Goal: Complete application form

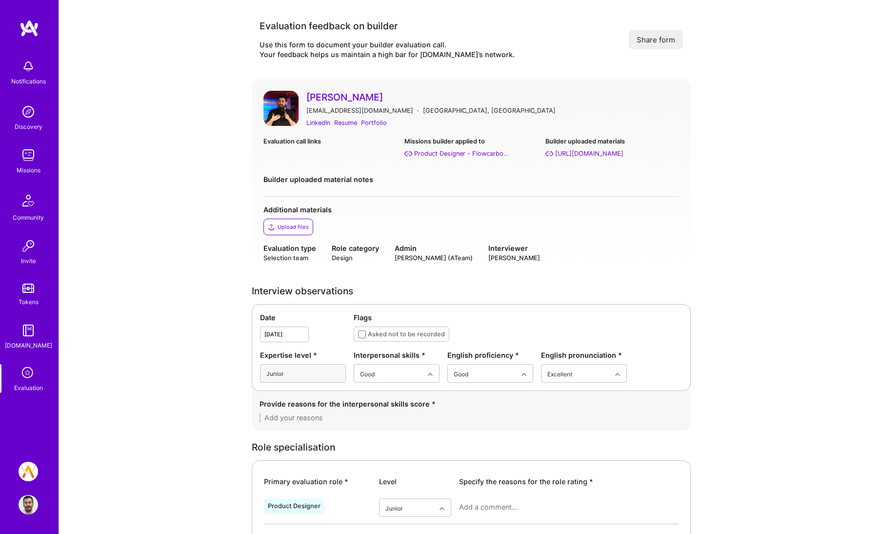
scroll to position [220, 0]
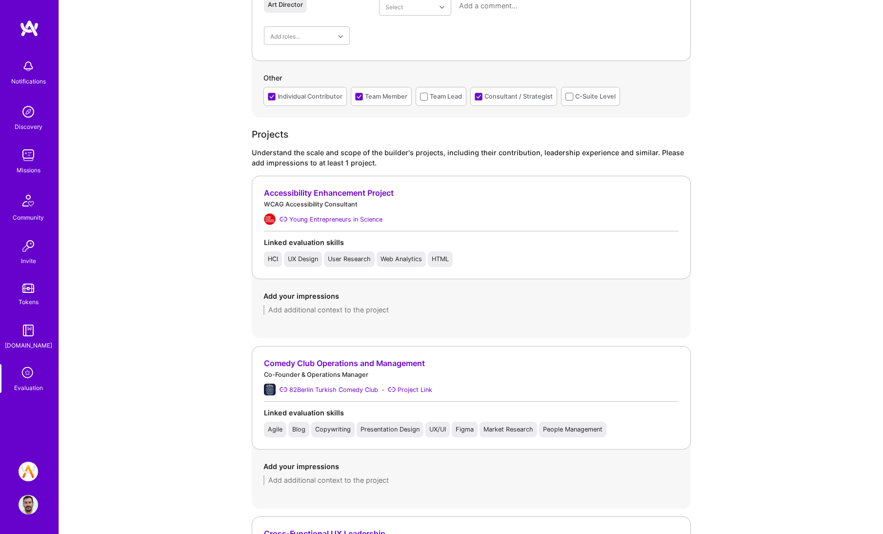
scroll to position [614, 0]
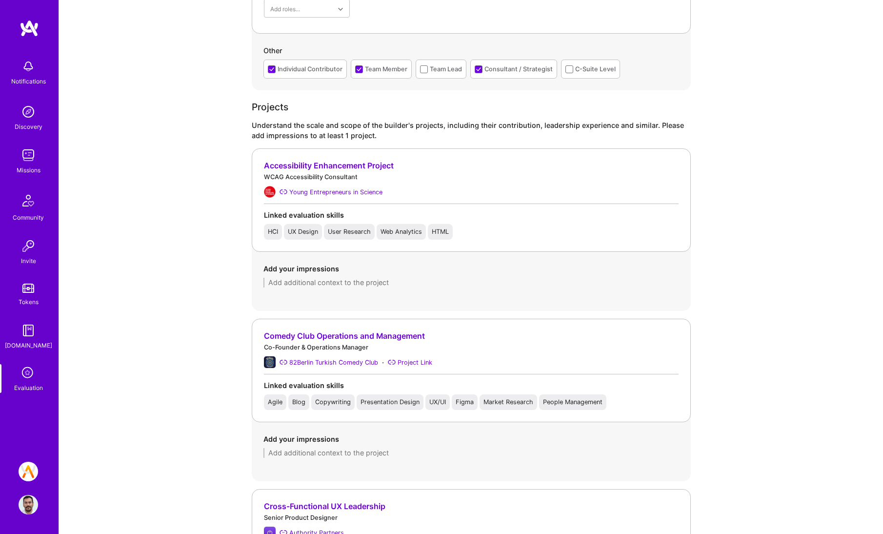
drag, startPoint x: 263, startPoint y: 333, endPoint x: 319, endPoint y: 328, distance: 55.8
click at [319, 328] on div "Comedy Club Operations and Management Co-Founder & Operations Manager 82Berlin …" at bounding box center [471, 369] width 439 height 103
drag, startPoint x: 256, startPoint y: 332, endPoint x: 359, endPoint y: 334, distance: 103.4
click at [359, 334] on div "Comedy Club Operations and Management Co-Founder & Operations Manager 82Berlin …" at bounding box center [471, 369] width 439 height 103
copy div "Comedy Club Operations"
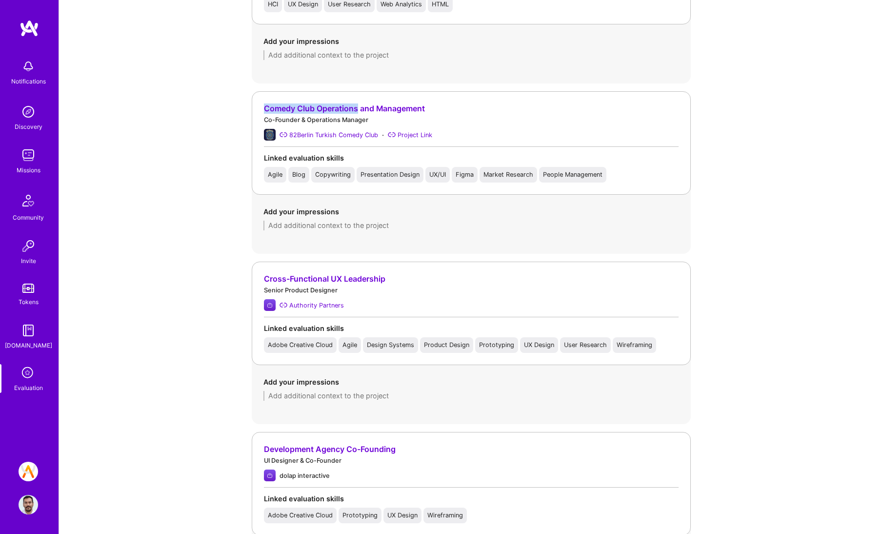
scroll to position [854, 0]
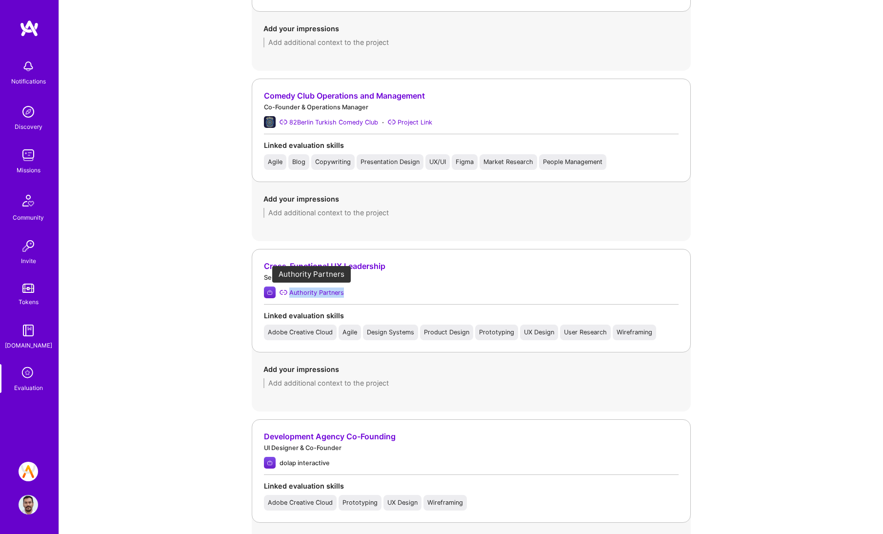
drag, startPoint x: 342, startPoint y: 297, endPoint x: 291, endPoint y: 297, distance: 51.2
click at [291, 297] on div "Authority Partners" at bounding box center [471, 292] width 415 height 12
copy div "Authority Partners"
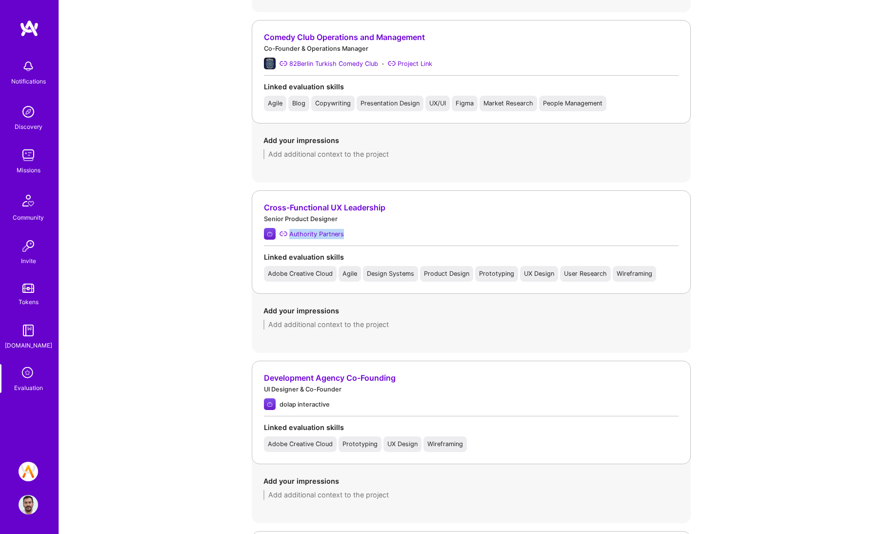
scroll to position [694, 0]
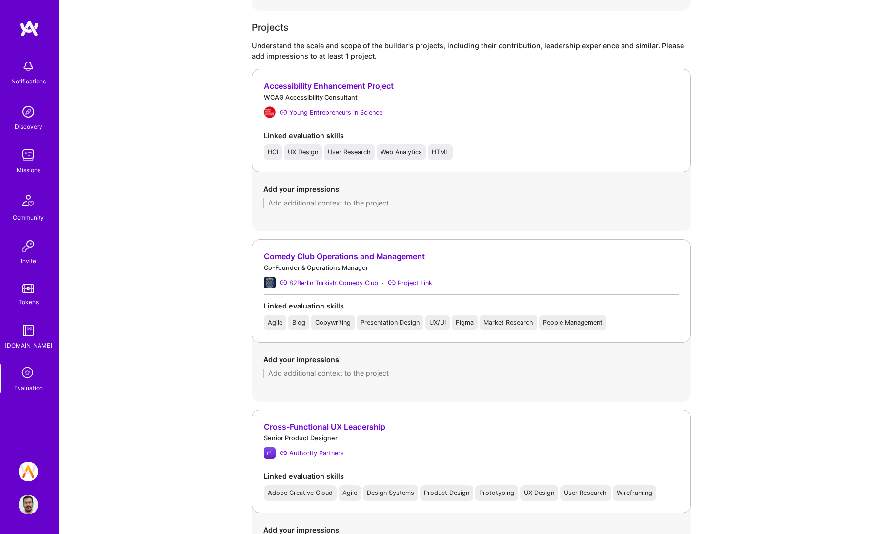
click at [328, 378] on div "Add your impressions" at bounding box center [471, 365] width 439 height 47
click at [330, 375] on textarea at bounding box center [471, 373] width 416 height 10
paste textarea "[PERSON_NAME] designed the website and visual materials for the club, including…"
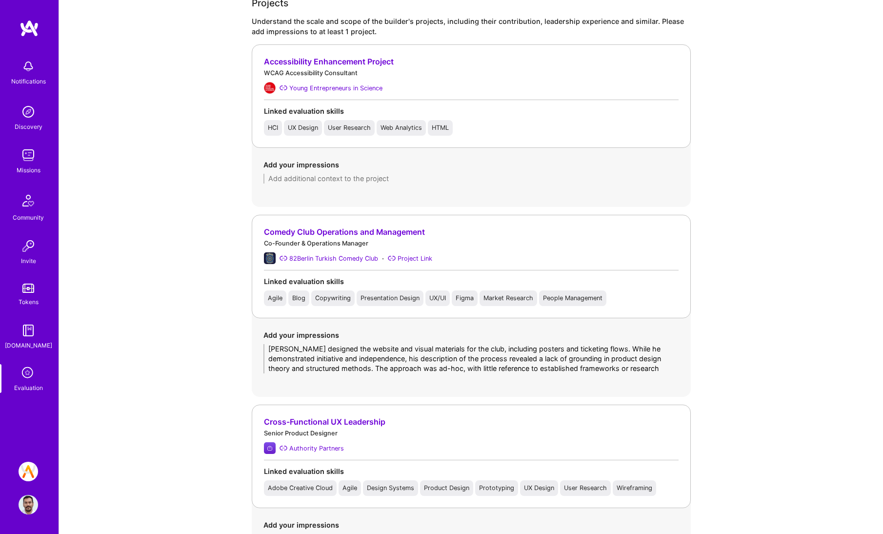
scroll to position [929, 0]
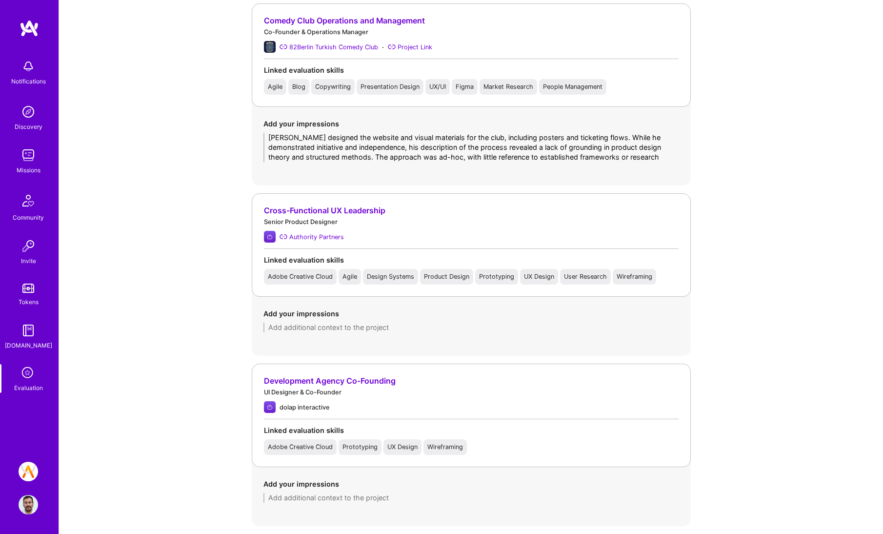
type textarea "[PERSON_NAME] designed the website and visual materials for the club, including…"
click at [382, 328] on textarea at bounding box center [471, 327] width 416 height 10
paste textarea "He worked as the sole designer on custom software projects, collaborating with …"
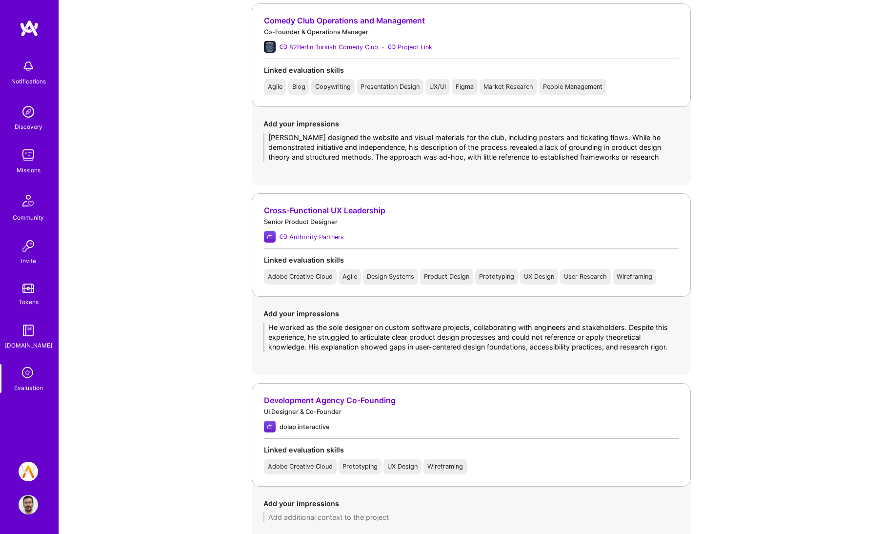
type textarea "He worked as the sole designer on custom software projects, collaborating with …"
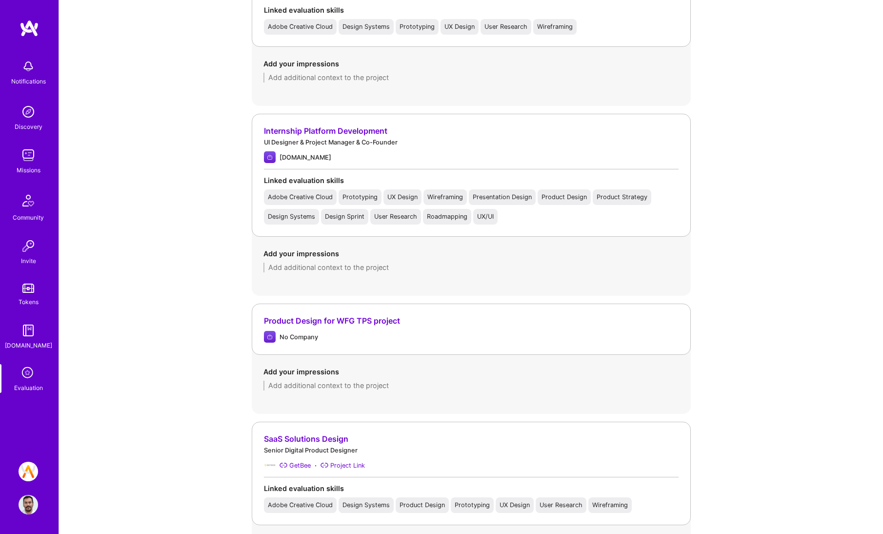
scroll to position [1765, 0]
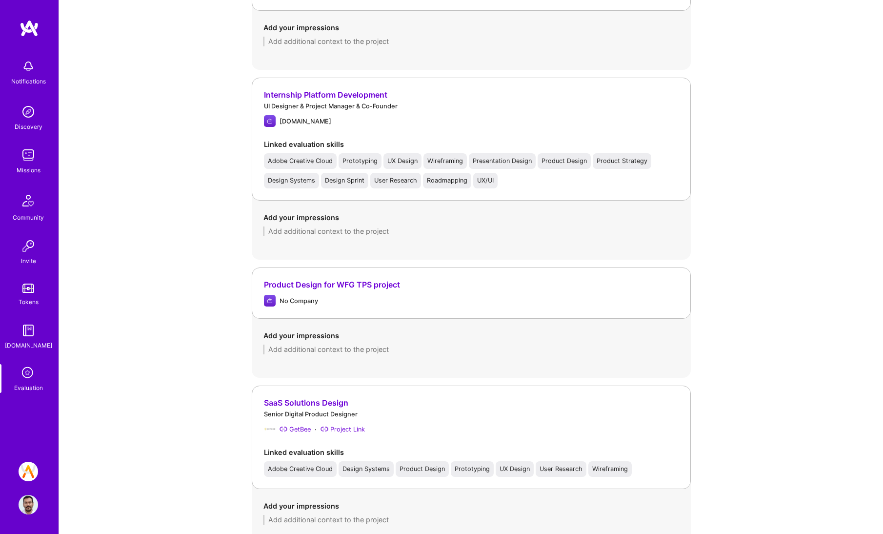
click at [325, 518] on textarea at bounding box center [471, 520] width 416 height 10
paste textarea "Onat redesigned a SaaS product and conducted some user interviews and usability…"
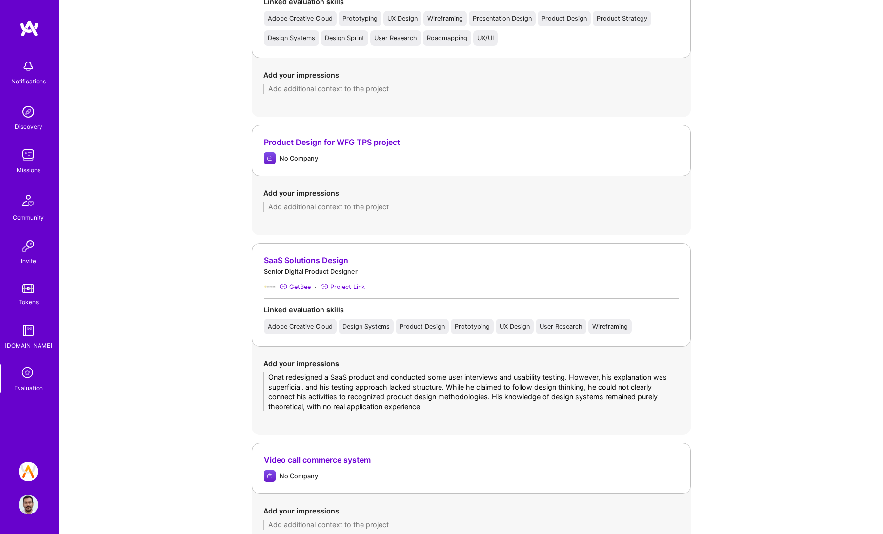
scroll to position [1973, 0]
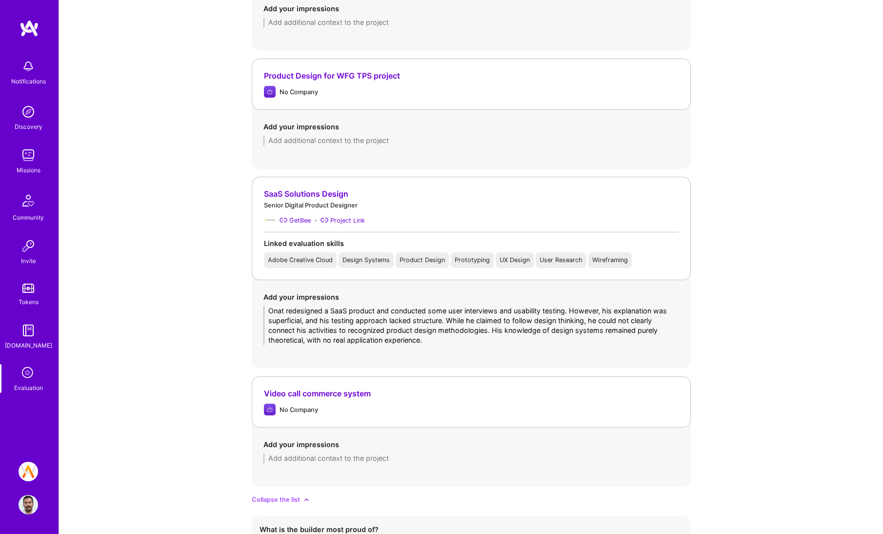
type textarea "Onat redesigned a SaaS product and conducted some user interviews and usability…"
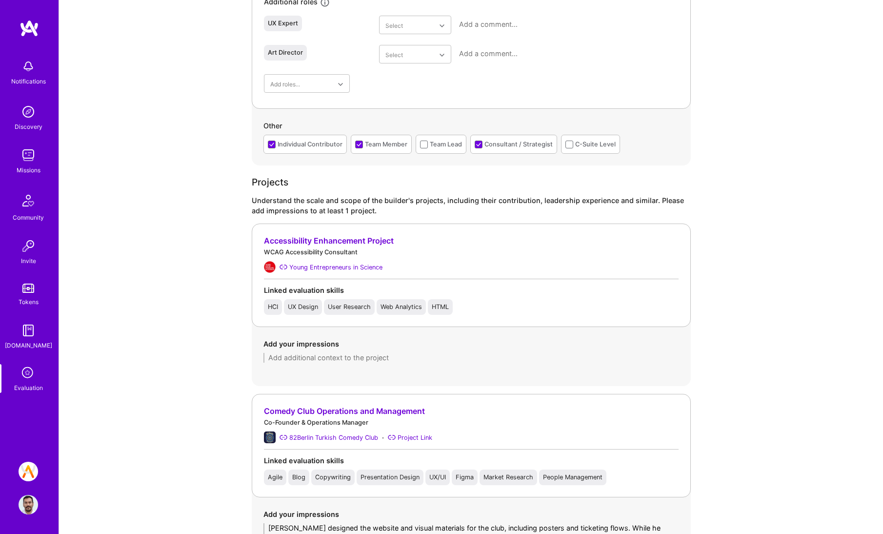
scroll to position [255, 0]
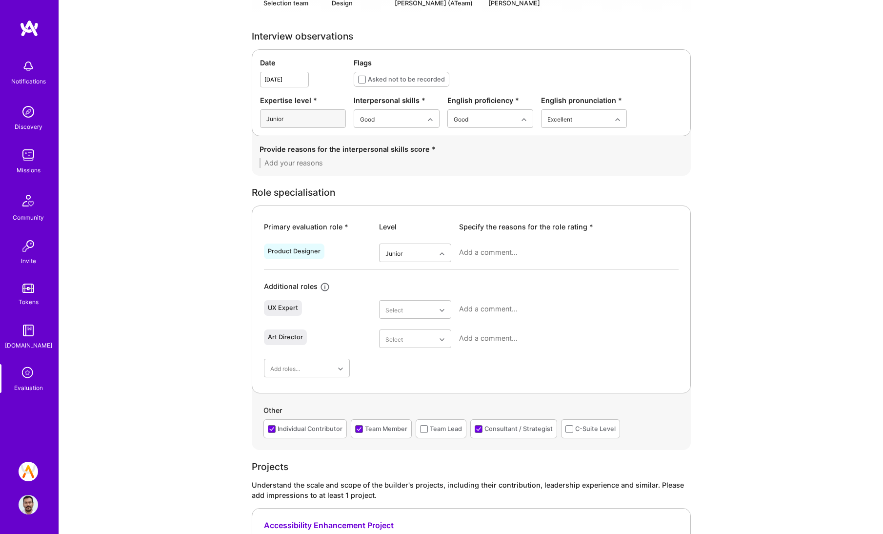
click at [502, 253] on textarea at bounding box center [568, 252] width 219 height 10
paste textarea "Onat lacks a solid understanding of basic product design theory, processes, and…"
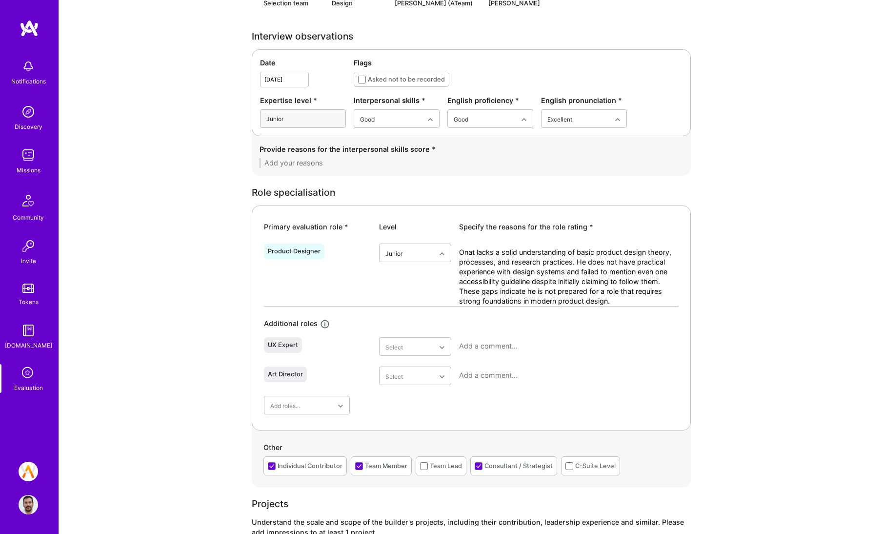
scroll to position [0, 0]
type textarea "Onat lacks a solid understanding of basic product design theory, processes, and…"
click at [333, 160] on textarea at bounding box center [470, 163] width 423 height 10
paste textarea "His interpersonal skills are good—he was polite, approachable, and conversation…"
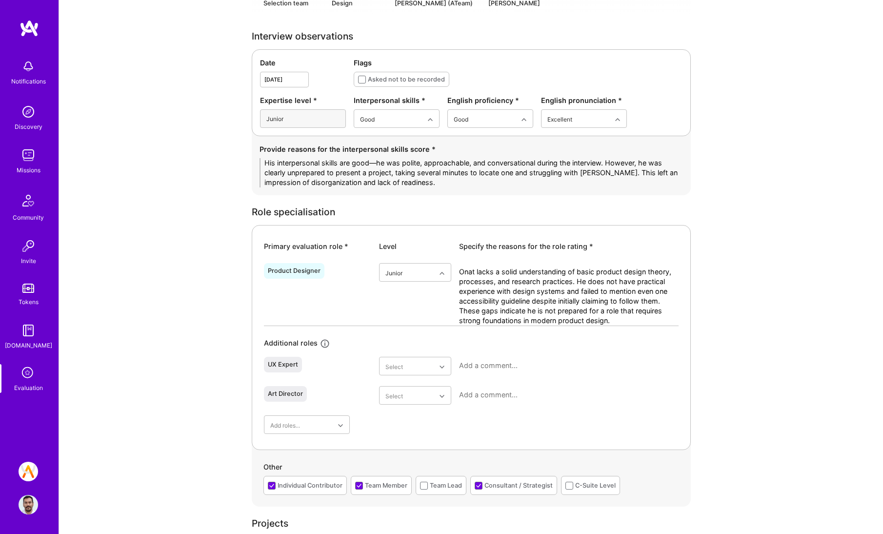
drag, startPoint x: 377, startPoint y: 160, endPoint x: 371, endPoint y: 161, distance: 5.9
click at [371, 161] on textarea "His interpersonal skills are good—he was polite, approachable, and conversation…" at bounding box center [470, 172] width 423 height 29
type textarea "His interpersonal skills are good and he was polite, approachable, and conversa…"
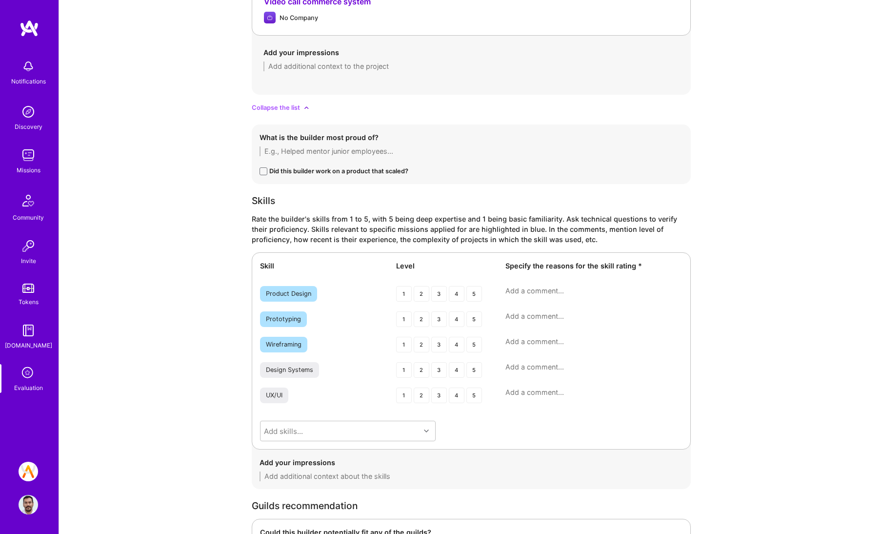
scroll to position [2758, 0]
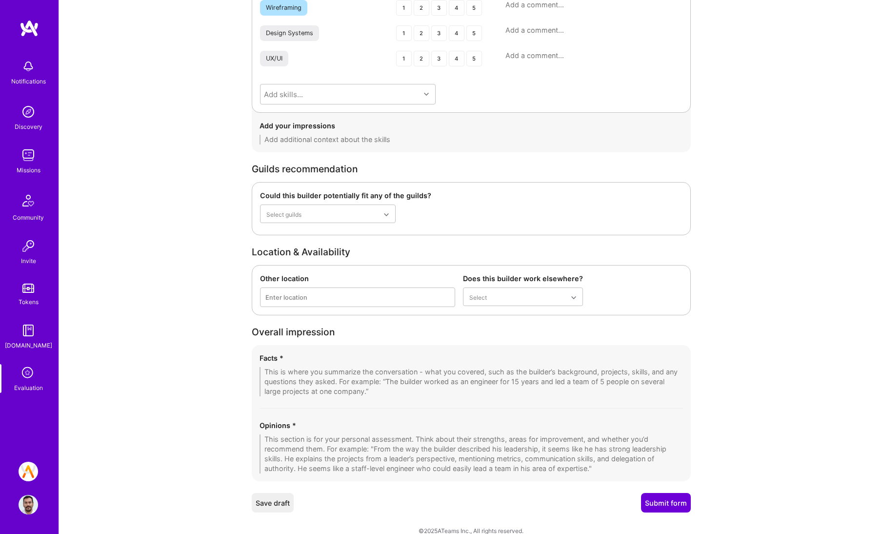
click at [348, 382] on textarea at bounding box center [470, 381] width 423 height 29
click at [336, 462] on textarea at bounding box center [470, 453] width 423 height 39
paste textarea "[PERSON_NAME]’s professional journey shows motivation and adaptability, but it …"
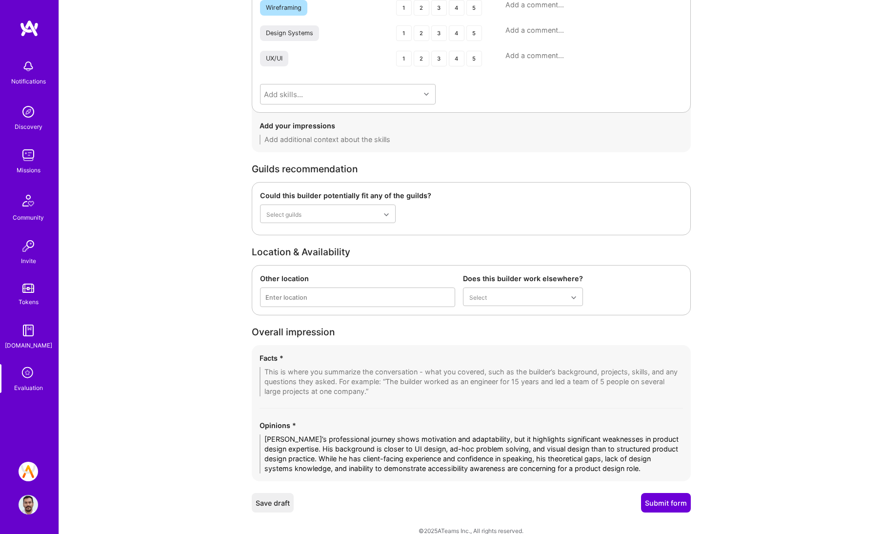
type textarea "[PERSON_NAME]’s professional journey shows motivation and adaptability, but it …"
click at [351, 373] on textarea at bounding box center [470, 381] width 423 height 29
paste textarea "In summary, [PERSON_NAME] has relevant work history and solid interpersonal ski…"
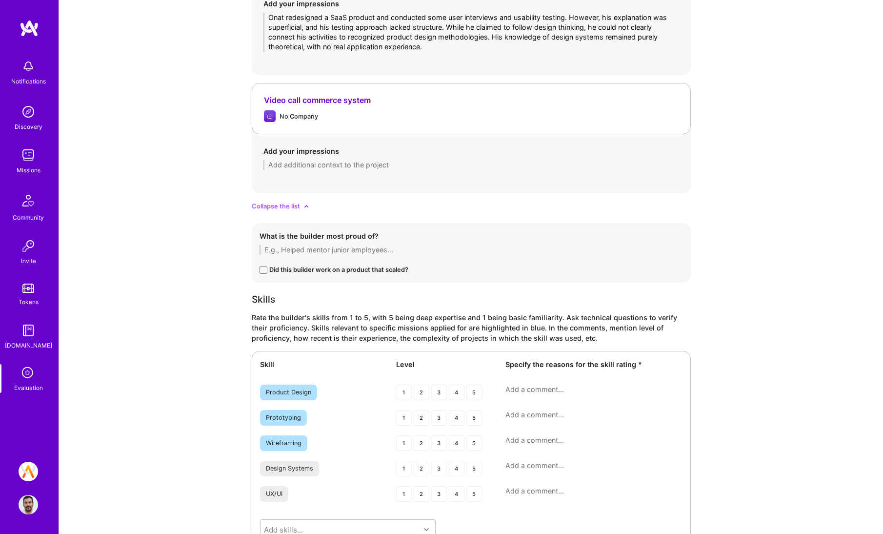
scroll to position [2378, 0]
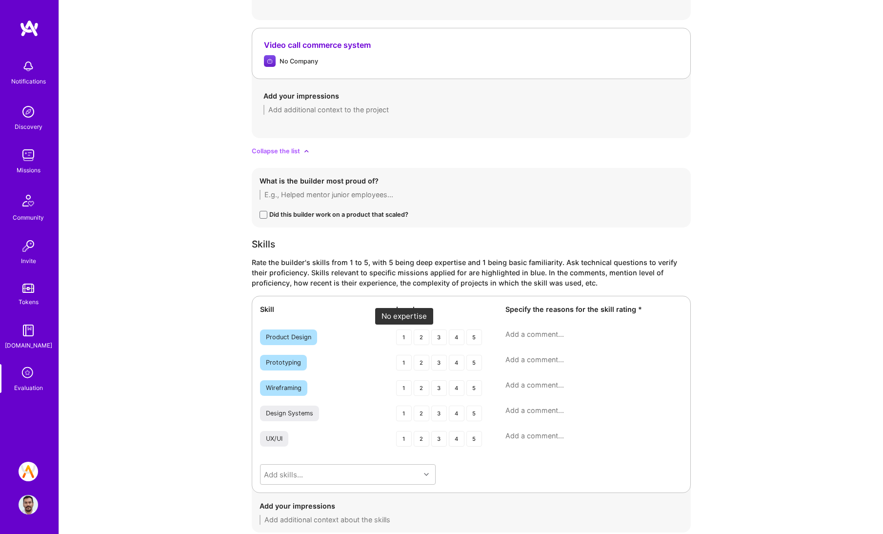
type textarea "In summary, [PERSON_NAME] has relevant work history and solid interpersonal ski…"
click at [405, 338] on div "1" at bounding box center [404, 337] width 16 height 16
click at [404, 363] on div "1" at bounding box center [404, 363] width 16 height 16
click at [401, 386] on div "1" at bounding box center [404, 388] width 16 height 16
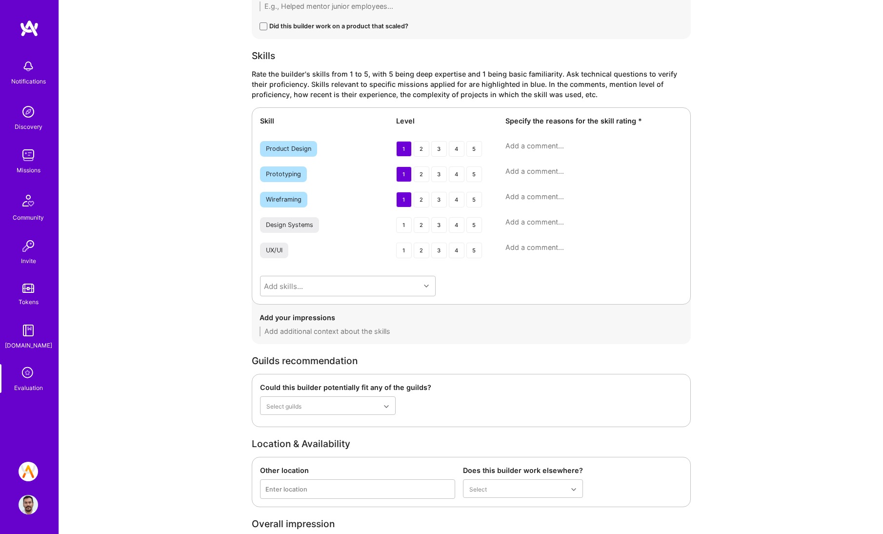
scroll to position [2404, 0]
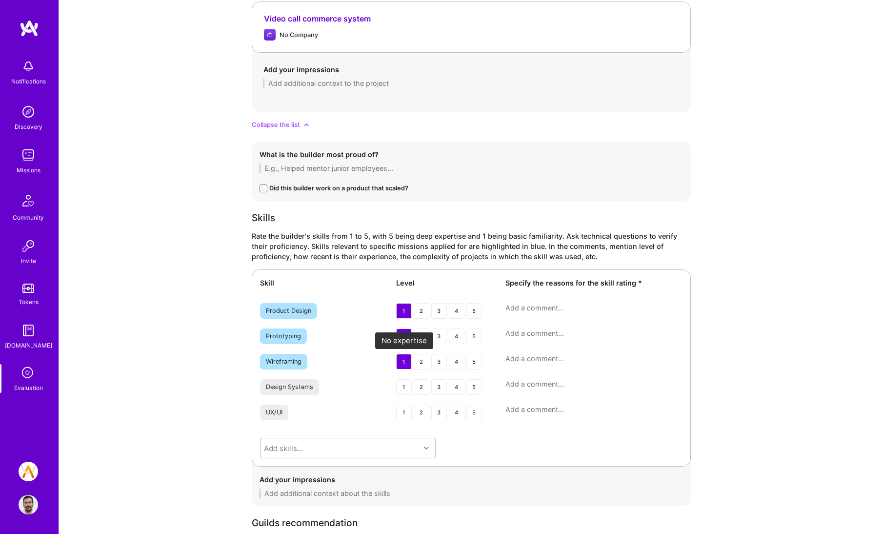
click at [407, 360] on div "1" at bounding box center [404, 362] width 16 height 16
click at [404, 340] on div "1" at bounding box center [404, 336] width 16 height 16
click at [402, 312] on div "1" at bounding box center [404, 311] width 16 height 16
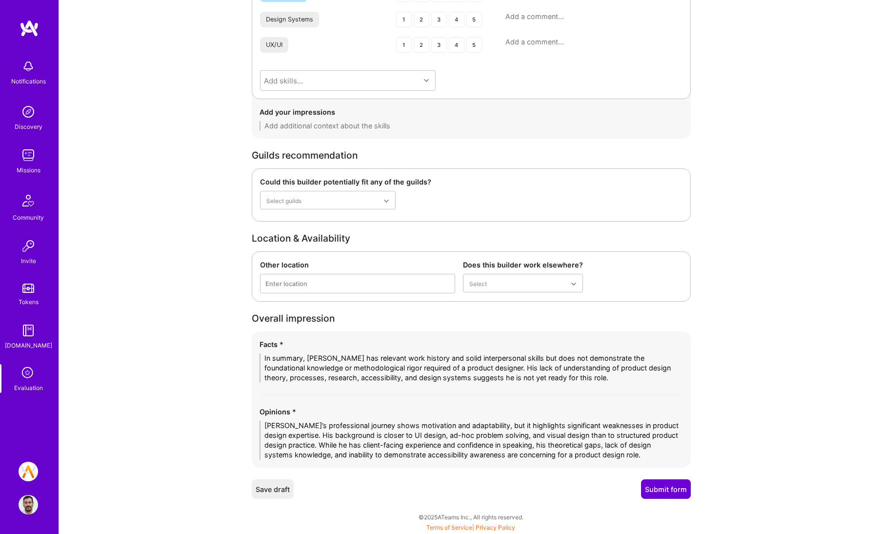
click at [666, 489] on button "Submit form" at bounding box center [666, 489] width 50 height 20
